Goal: Transaction & Acquisition: Purchase product/service

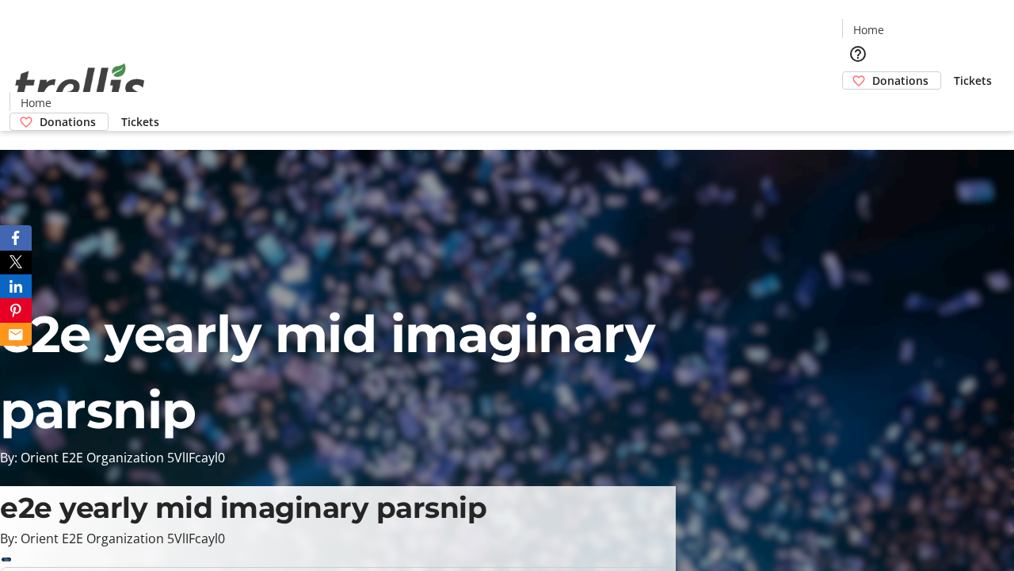
click at [872, 72] on span "Donations" at bounding box center [900, 80] width 56 height 17
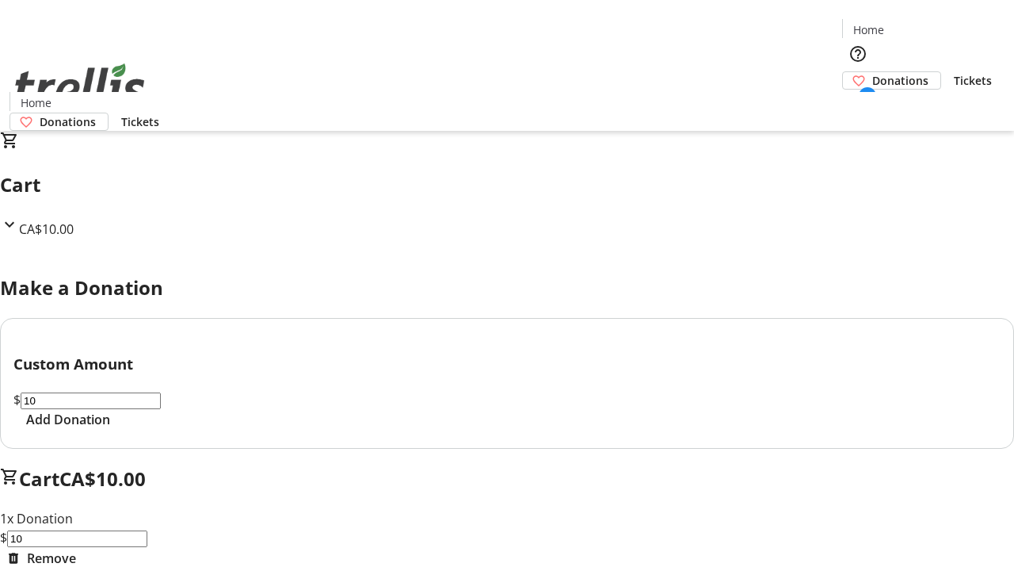
select select "CA"
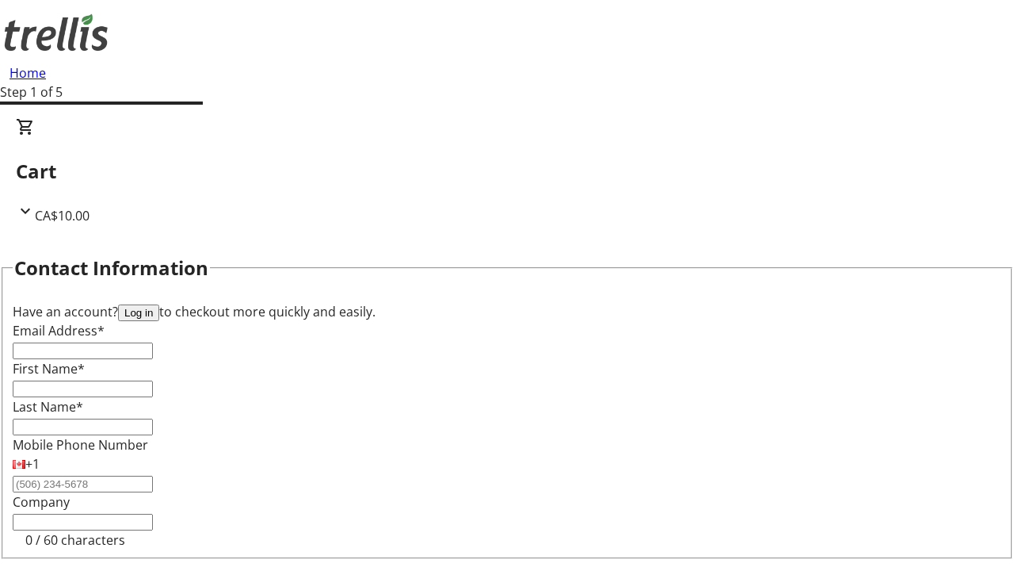
click at [159, 304] on button "Log in" at bounding box center [138, 312] width 41 height 17
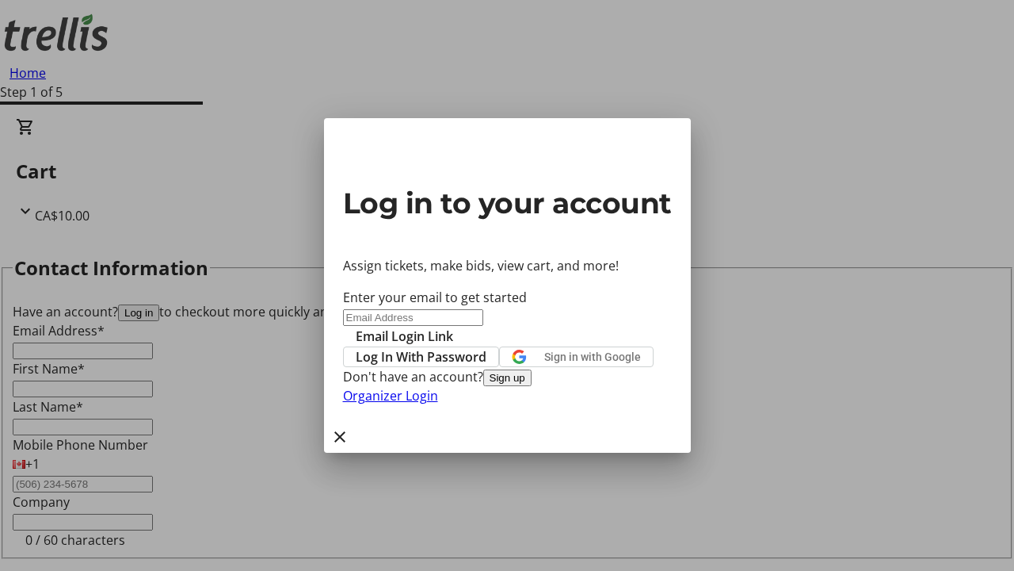
click at [487, 347] on span "Log In With Password" at bounding box center [421, 356] width 131 height 19
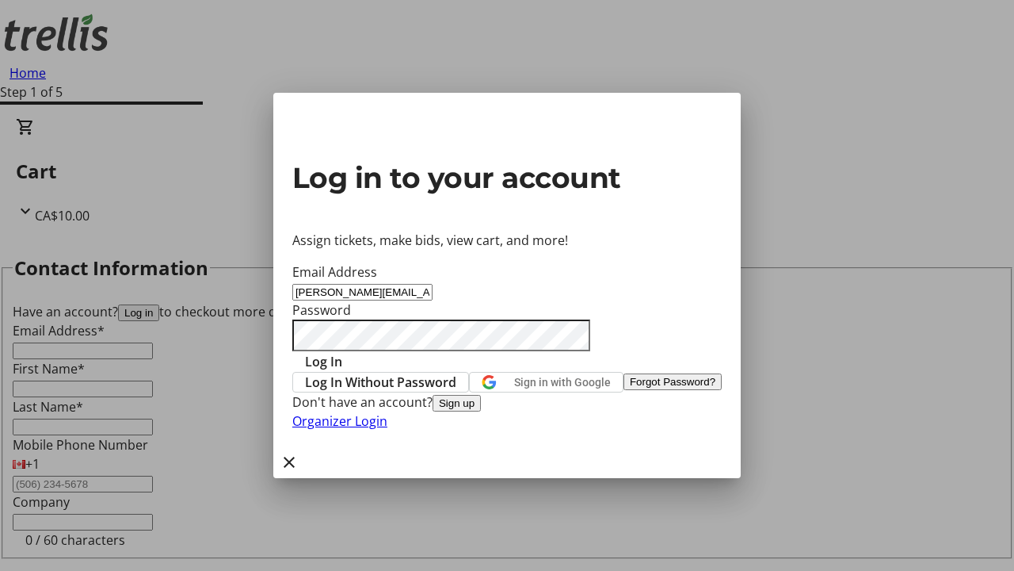
type input "[PERSON_NAME][EMAIL_ADDRESS][DOMAIN_NAME]"
click at [342, 352] on span "Log In" at bounding box center [323, 361] width 37 height 19
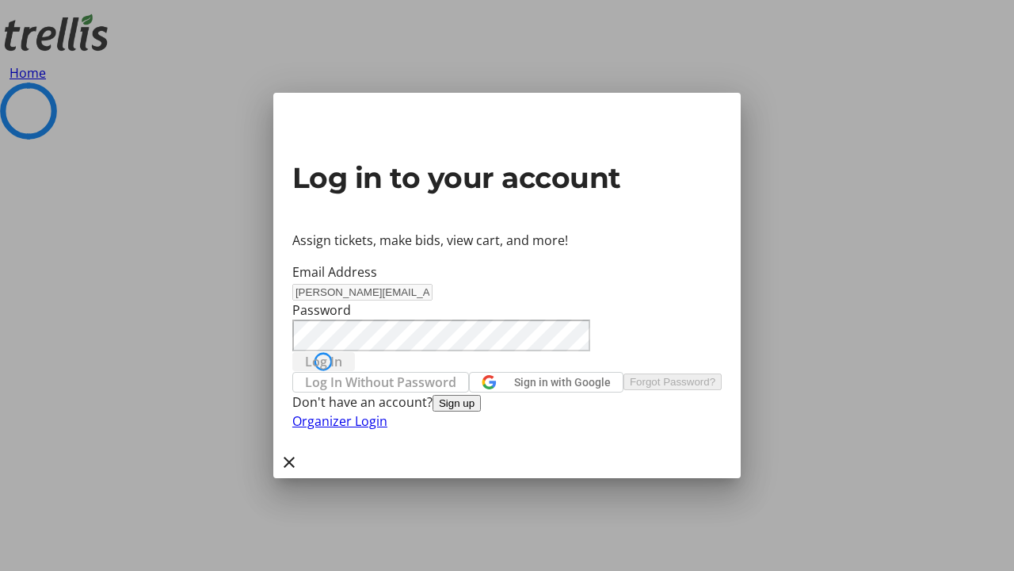
select select "CA"
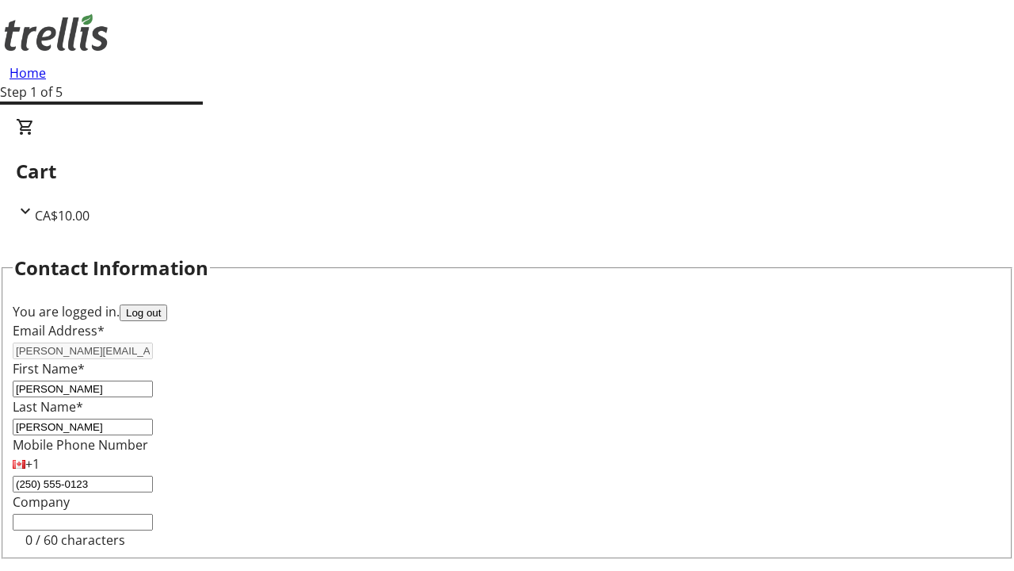
type input "[STREET_ADDRESS][PERSON_NAME]"
type input "Kelowna"
select select "BC"
type input "Kelowna"
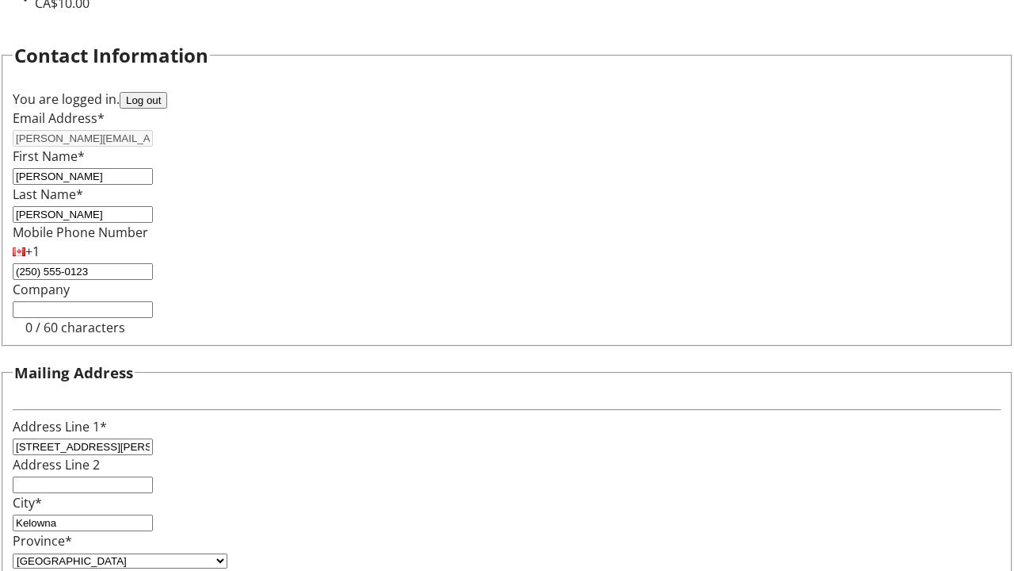
type input "V1Y 0C2"
select select "BC"
select select "CA"
